Goal: Transaction & Acquisition: Purchase product/service

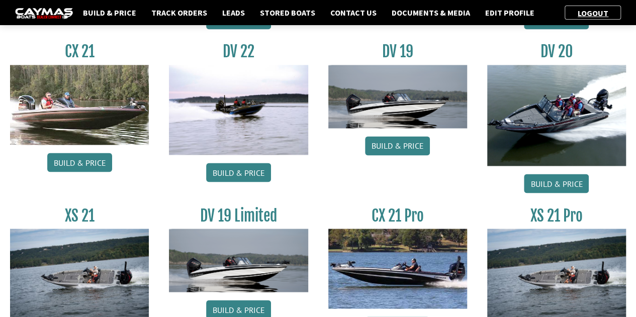
scroll to position [790, 0]
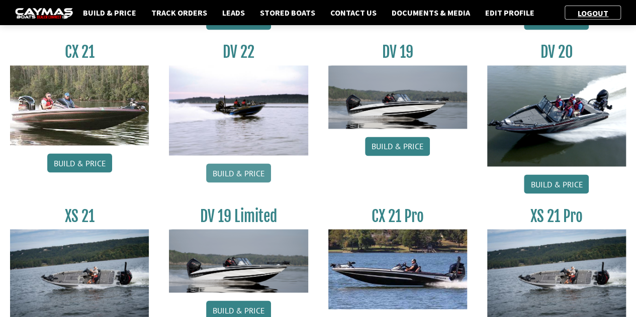
click at [242, 163] on link "Build & Price" at bounding box center [238, 172] width 65 height 19
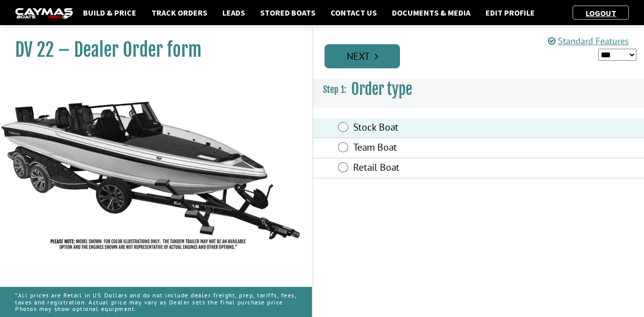
click at [361, 57] on link "Next" at bounding box center [361, 56] width 75 height 24
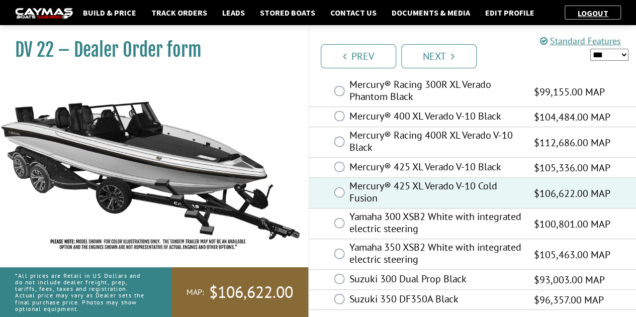
scroll to position [94, 0]
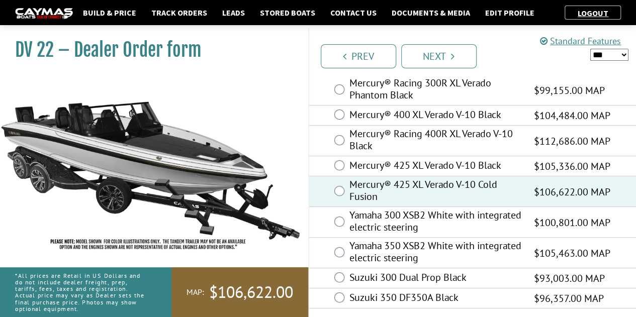
click at [34, 15] on img at bounding box center [44, 13] width 58 height 11
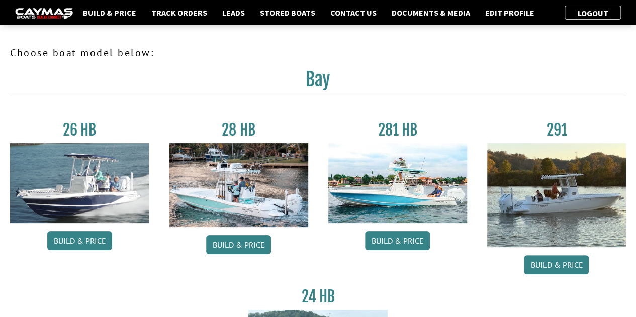
click at [410, 138] on h3 "281 HB" at bounding box center [397, 130] width 139 height 19
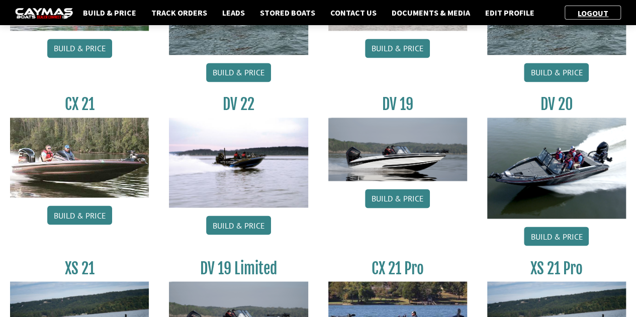
scroll to position [738, 0]
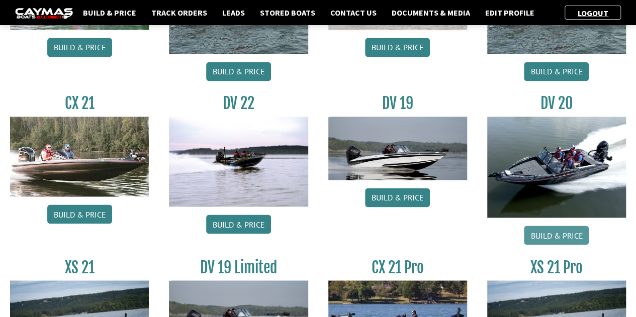
click at [542, 226] on link "Build & Price" at bounding box center [556, 235] width 65 height 19
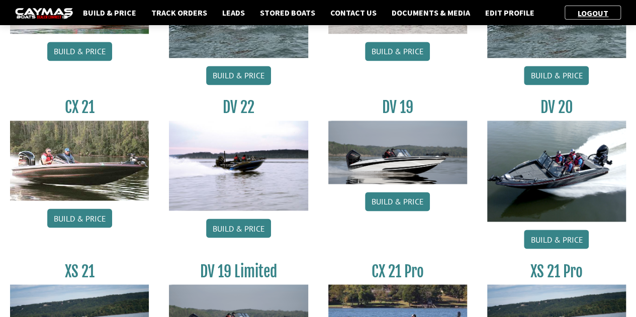
scroll to position [865, 0]
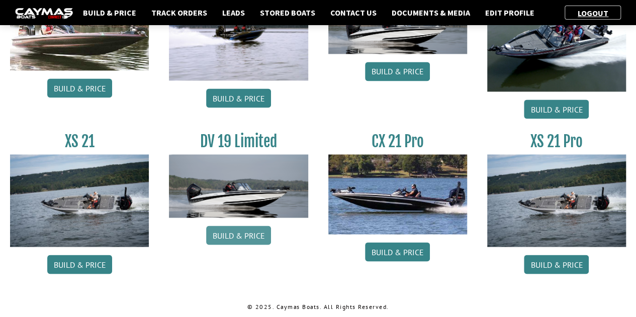
click at [247, 239] on link "Build & Price" at bounding box center [238, 235] width 65 height 19
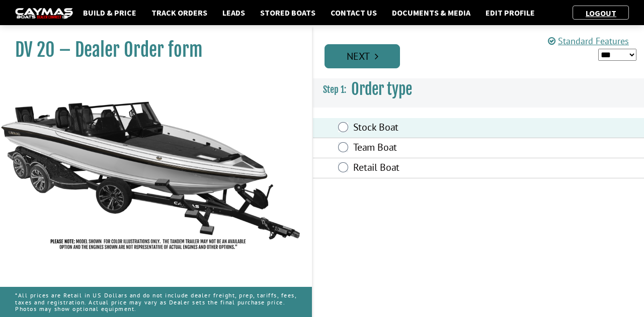
click at [372, 46] on link "Next" at bounding box center [361, 56] width 75 height 24
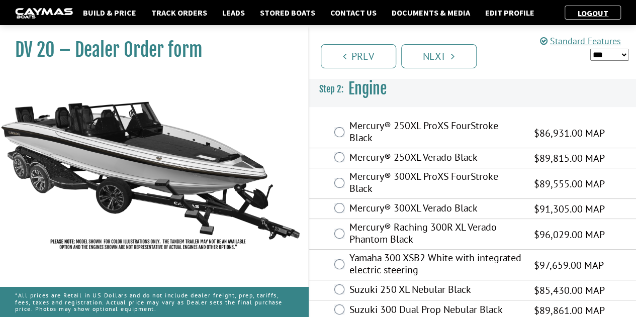
scroll to position [12, 0]
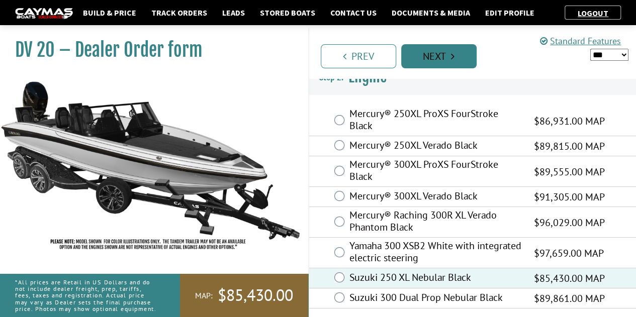
click at [437, 47] on link "Next" at bounding box center [438, 56] width 75 height 24
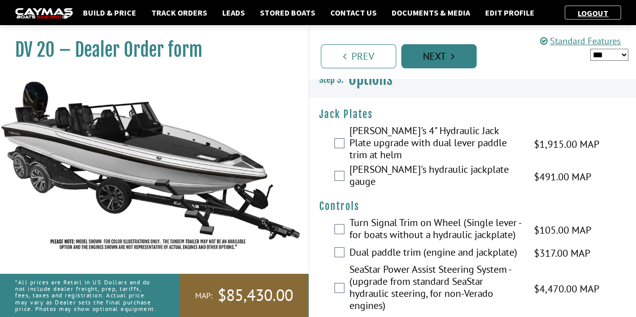
scroll to position [0, 0]
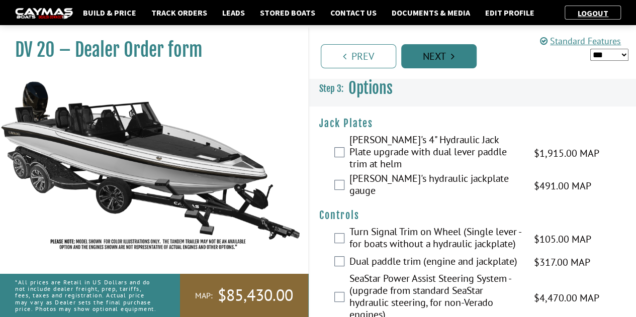
click at [426, 60] on link "Next" at bounding box center [438, 56] width 75 height 24
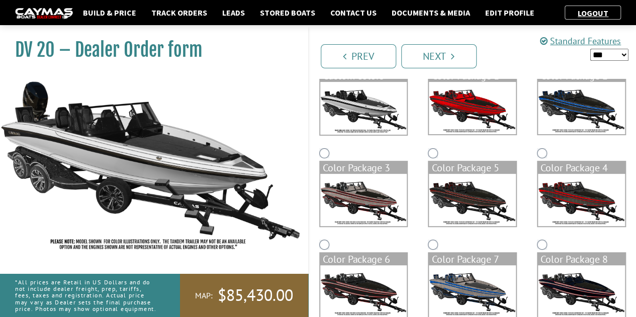
scroll to position [220, 0]
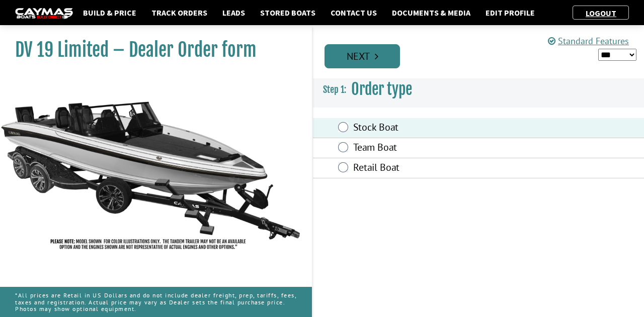
click at [351, 57] on link "Next" at bounding box center [361, 56] width 75 height 24
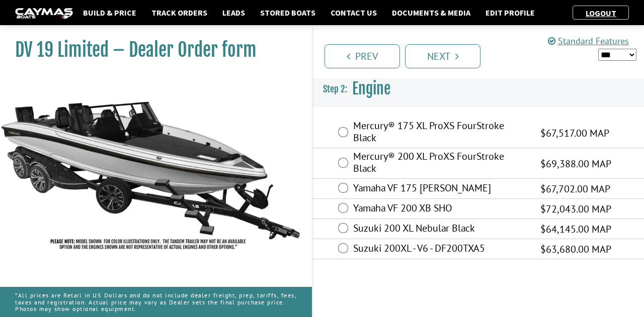
click at [346, 241] on div "Suzuki 200XL - V6 - DF200TXA5 $63,680.00 MAP $56,039.00 $63,680.00" at bounding box center [478, 249] width 331 height 20
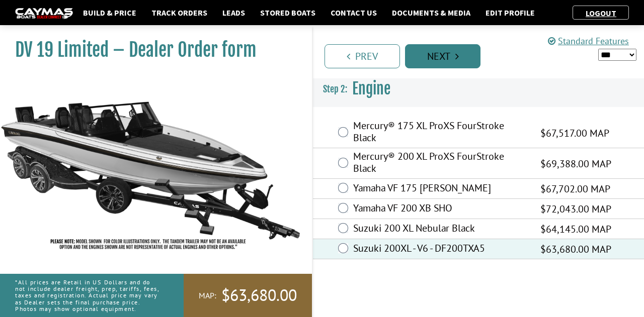
click at [443, 60] on link "Next" at bounding box center [442, 56] width 75 height 24
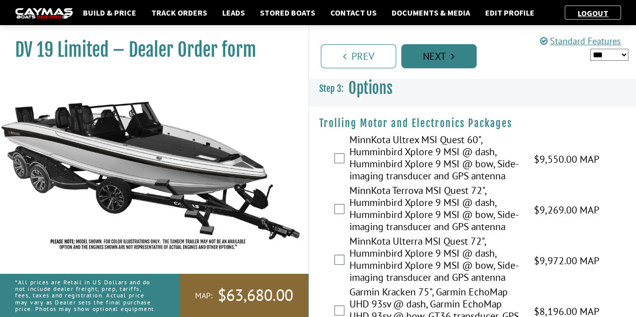
click at [443, 60] on link "Next" at bounding box center [438, 56] width 75 height 24
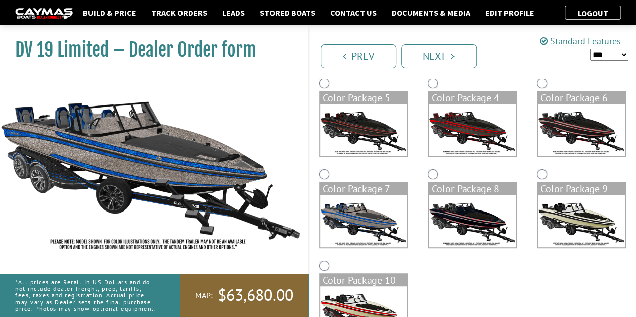
scroll to position [199, 0]
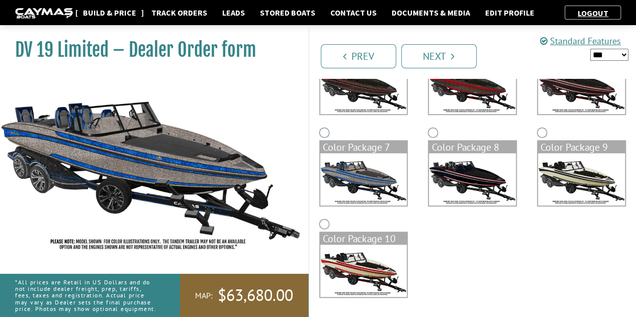
click at [95, 13] on link "Build & Price" at bounding box center [109, 12] width 63 height 13
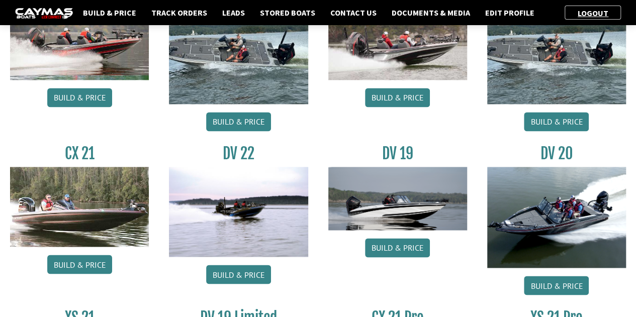
scroll to position [690, 0]
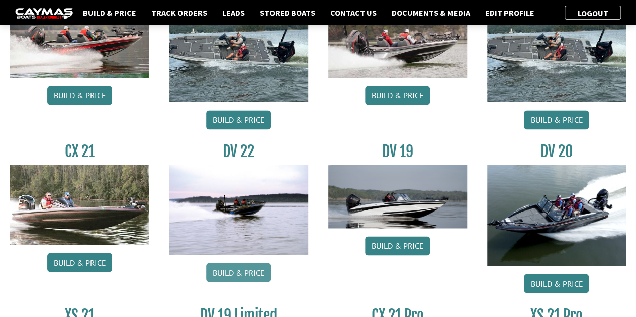
click at [217, 269] on link "Build & Price" at bounding box center [238, 272] width 65 height 19
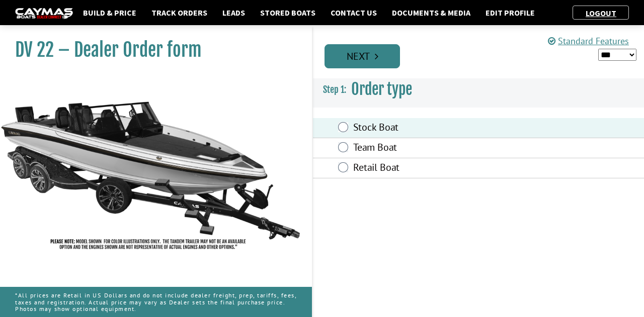
click at [384, 62] on link "Next" at bounding box center [361, 56] width 75 height 24
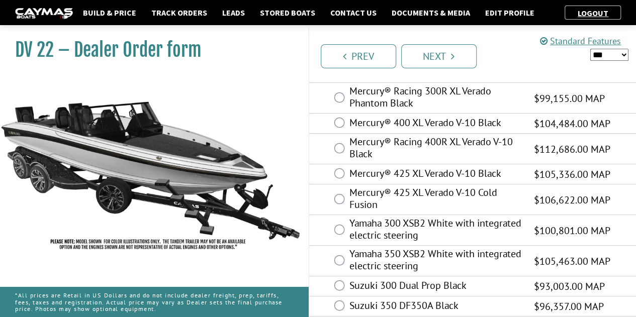
scroll to position [85, 0]
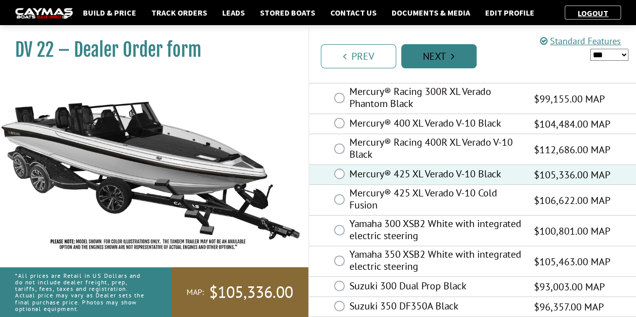
click at [429, 58] on link "Next" at bounding box center [438, 56] width 75 height 24
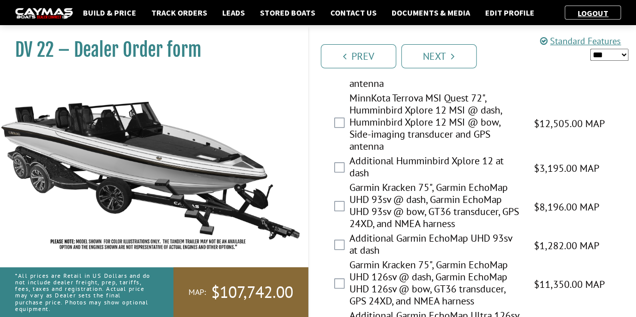
scroll to position [448, 0]
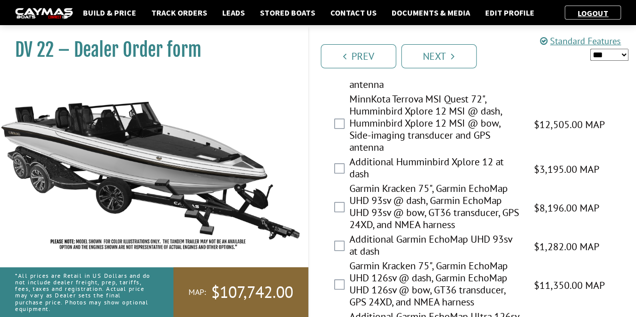
click at [605, 53] on select "*** ****** ******" at bounding box center [609, 55] width 38 height 13
select select "*"
click at [590, 49] on select "*** ****** ******" at bounding box center [609, 55] width 38 height 13
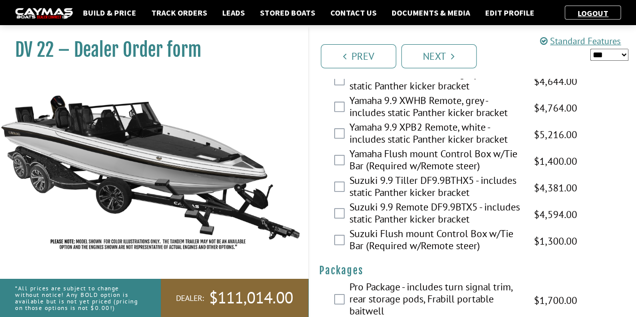
scroll to position [3015, 0]
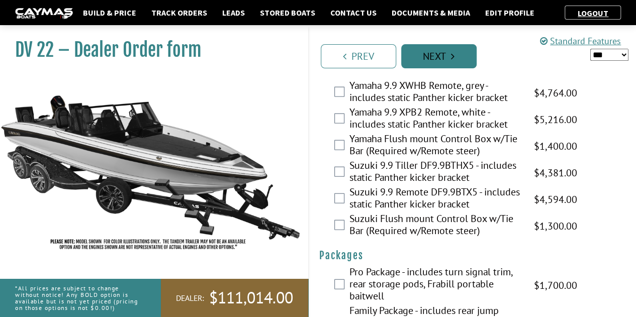
click at [454, 58] on icon "Pagination" at bounding box center [453, 56] width 4 height 10
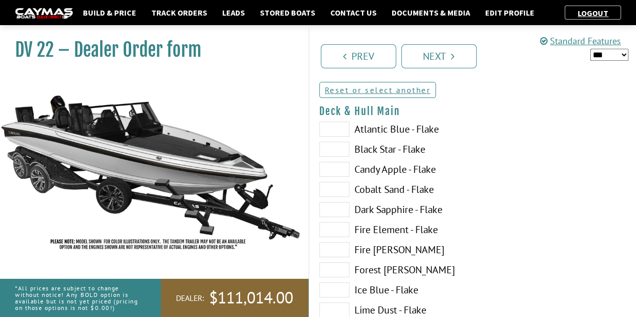
scroll to position [80, 0]
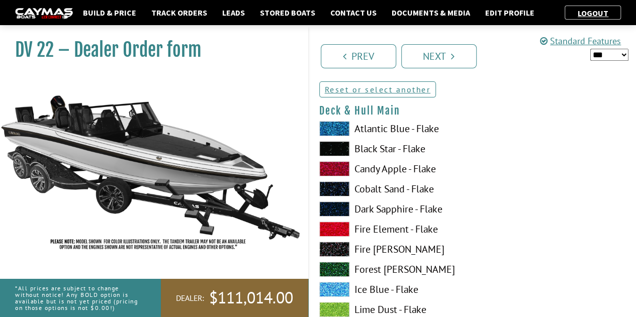
click at [342, 132] on span at bounding box center [334, 128] width 30 height 15
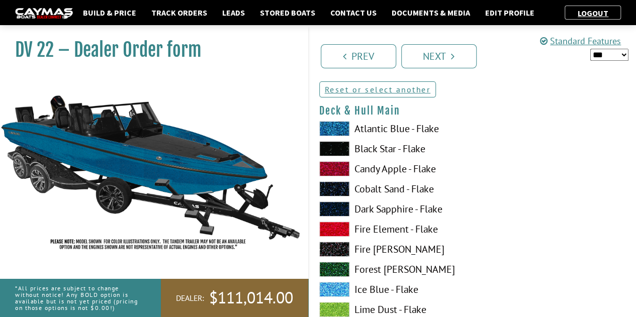
click at [334, 152] on span at bounding box center [334, 148] width 30 height 15
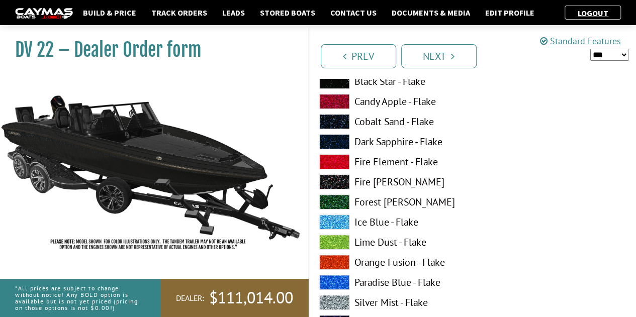
scroll to position [148, 0]
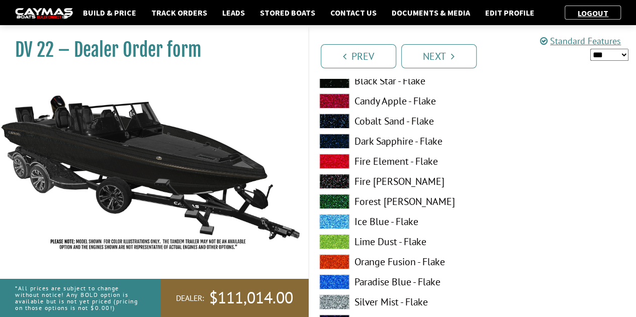
click at [342, 104] on span at bounding box center [334, 101] width 30 height 15
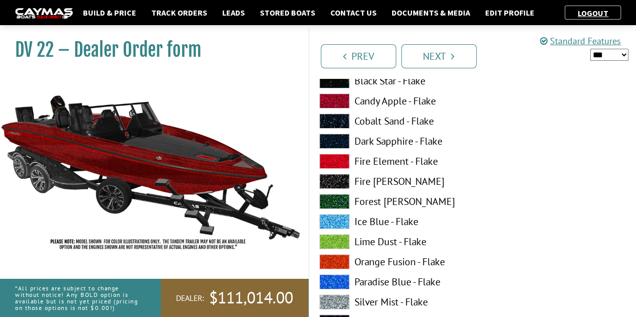
click at [339, 201] on span at bounding box center [334, 201] width 30 height 15
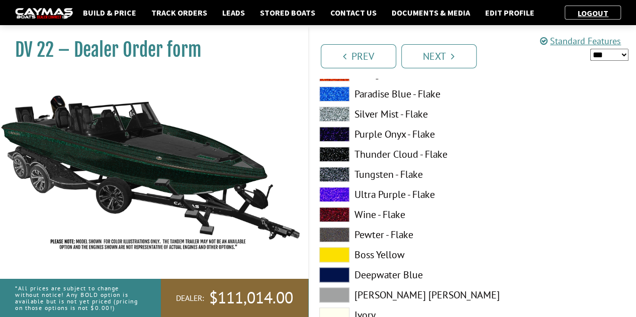
scroll to position [338, 0]
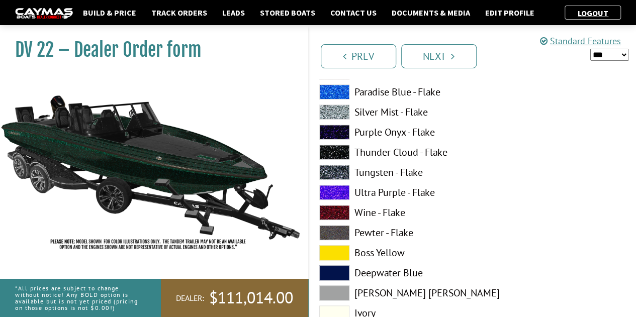
click at [339, 209] on span at bounding box center [334, 212] width 30 height 15
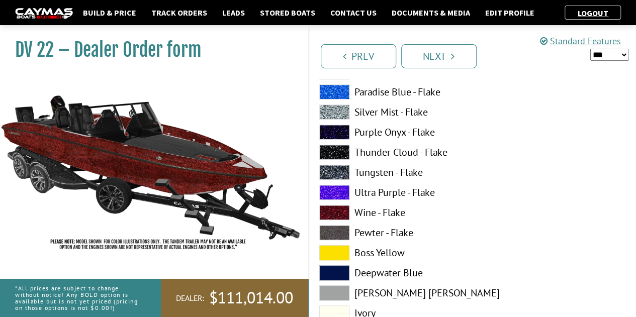
click at [344, 248] on span at bounding box center [334, 252] width 30 height 15
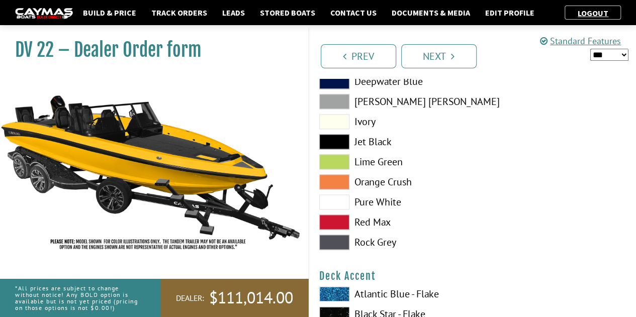
scroll to position [531, 0]
click at [342, 222] on span at bounding box center [334, 221] width 30 height 15
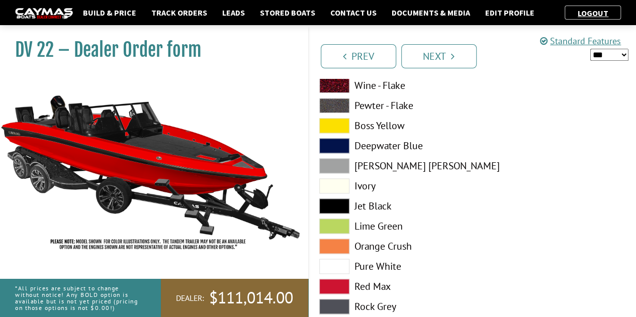
scroll to position [467, 0]
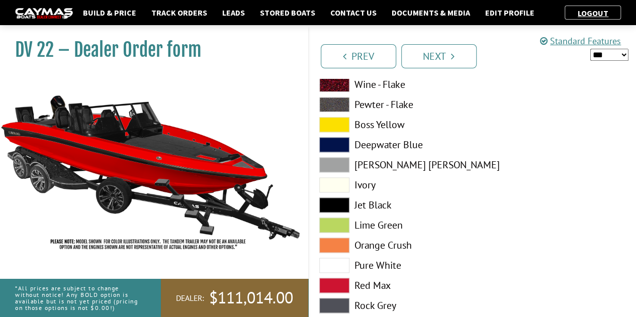
click at [342, 146] on span at bounding box center [334, 144] width 30 height 15
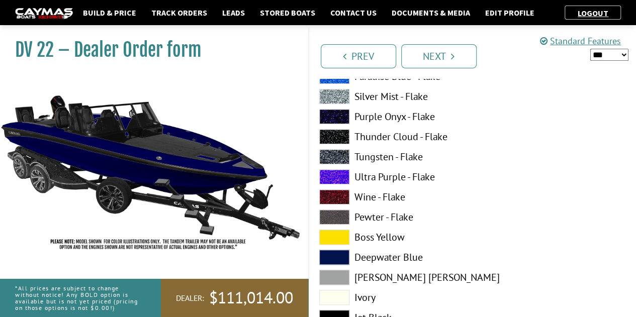
scroll to position [350, 0]
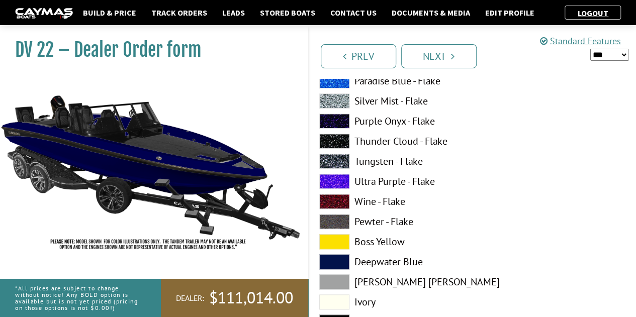
click at [341, 158] on span at bounding box center [334, 161] width 30 height 15
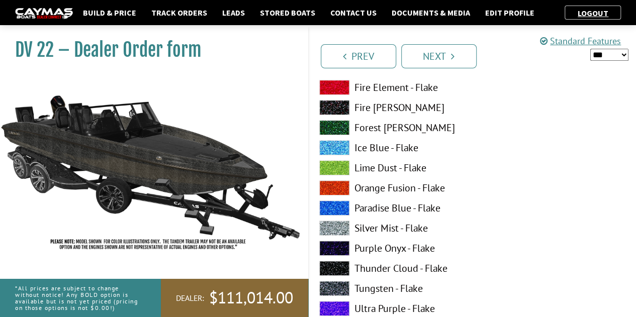
scroll to position [223, 0]
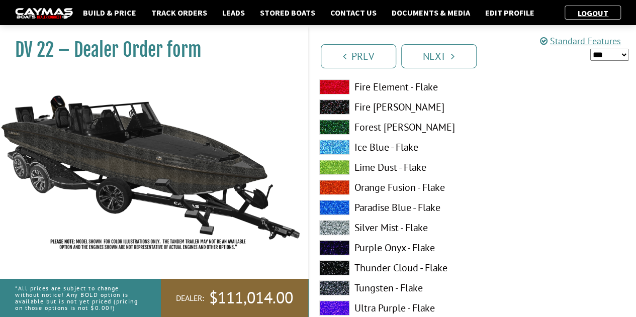
click at [335, 242] on span at bounding box center [334, 247] width 30 height 15
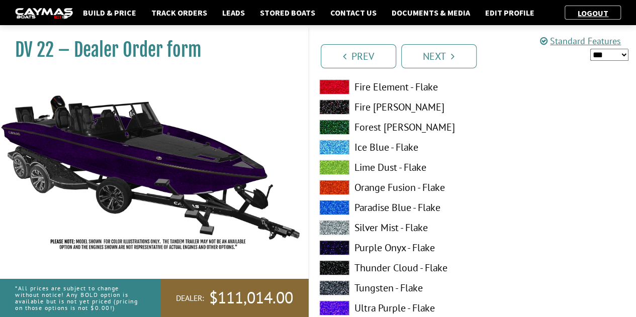
click at [335, 242] on span at bounding box center [334, 247] width 30 height 15
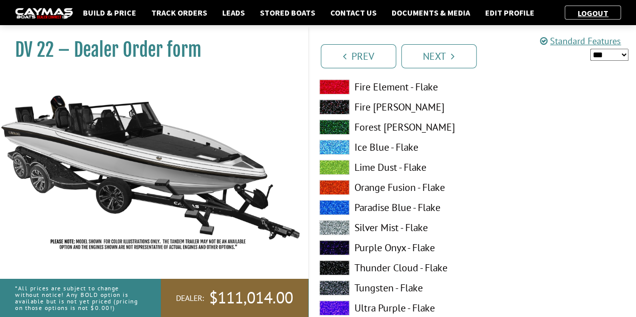
click at [335, 242] on span at bounding box center [334, 247] width 30 height 15
